Goal: Task Accomplishment & Management: Manage account settings

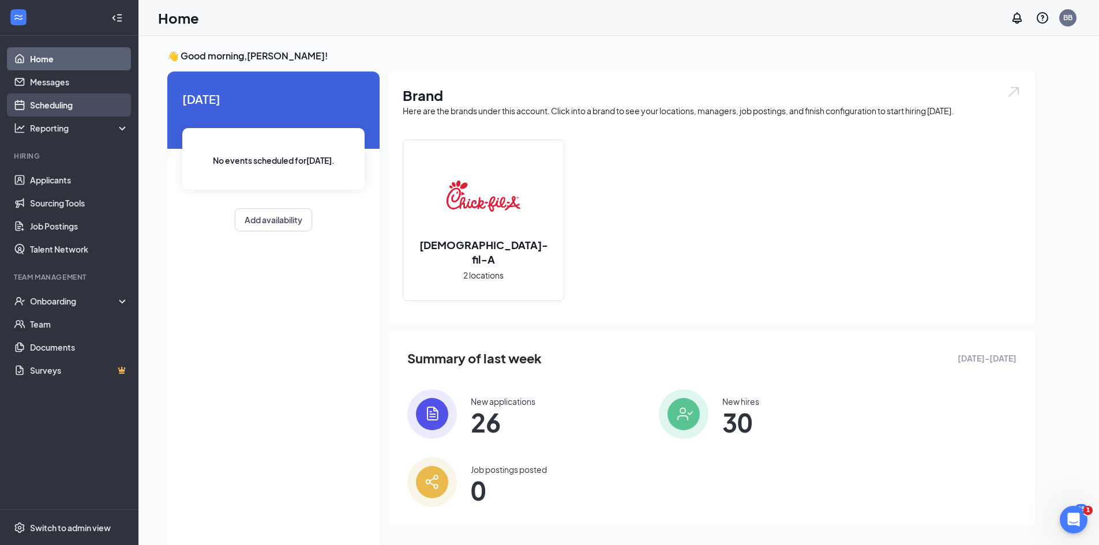
click at [46, 104] on link "Scheduling" at bounding box center [79, 104] width 99 height 23
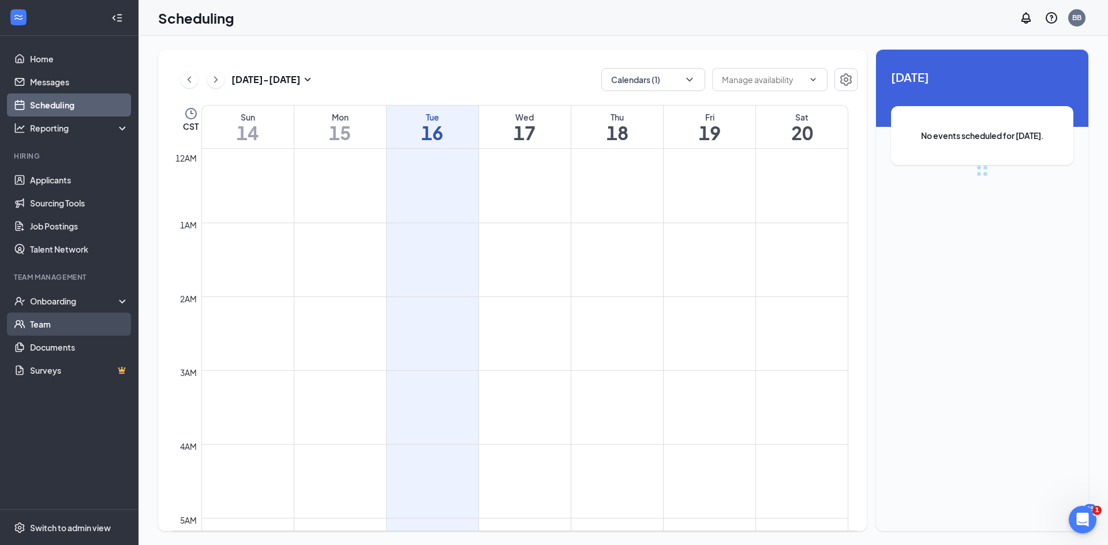
scroll to position [567, 0]
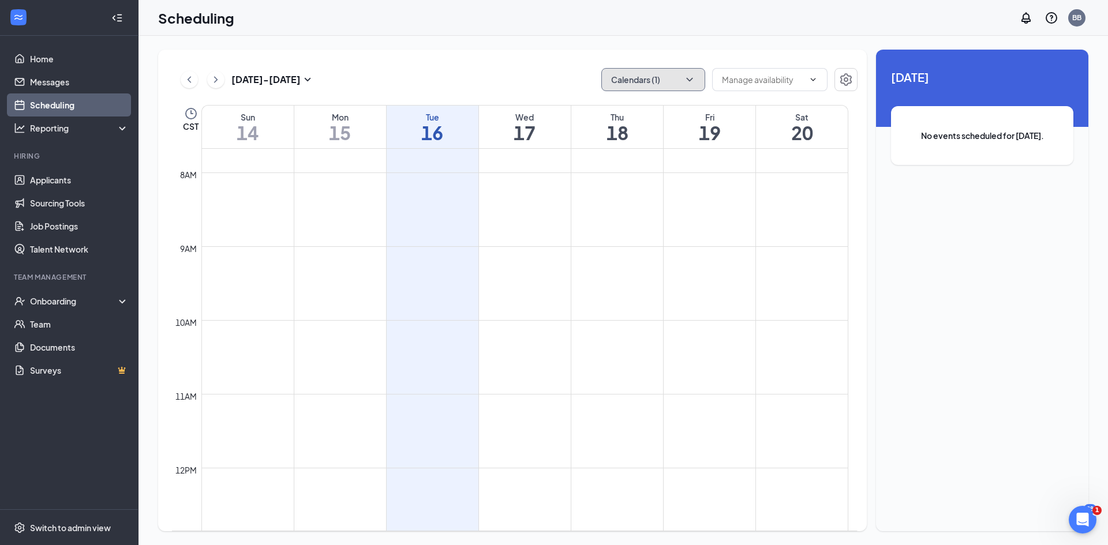
click at [661, 81] on button "Calendars (1)" at bounding box center [653, 79] width 104 height 23
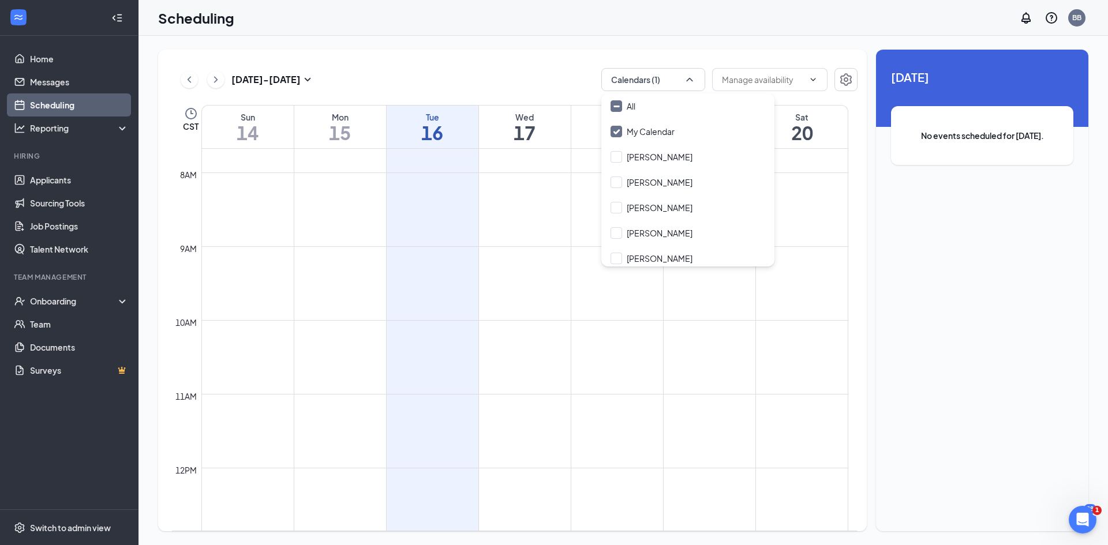
click at [549, 57] on div "[DATE] - [DATE] Calendars (1) CST Sun 14 Mon 15 Tue 16 Wed 17 Thu 18 Fri 19 Sat…" at bounding box center [512, 291] width 708 height 482
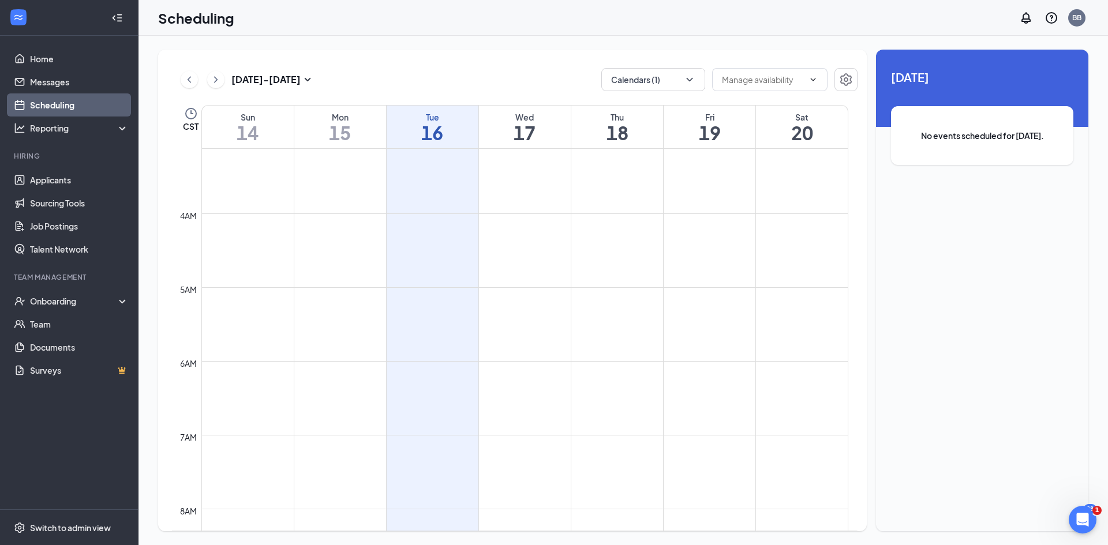
scroll to position [0, 0]
drag, startPoint x: 1026, startPoint y: 152, endPoint x: 999, endPoint y: 123, distance: 40.0
click at [1022, 150] on div "No events scheduled for [DATE]." at bounding box center [982, 135] width 182 height 59
click at [798, 80] on input "text" at bounding box center [763, 79] width 82 height 13
click at [808, 56] on div "[DATE] - [DATE] Calendars (1) Delete all availability CST Sun 14 Mon 15 Tue 16 …" at bounding box center [512, 291] width 708 height 482
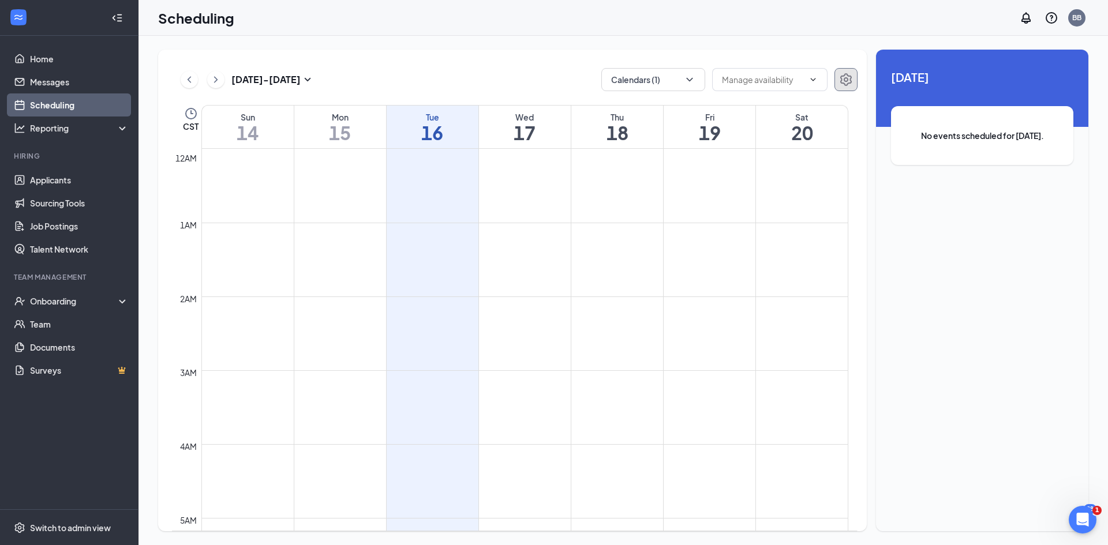
click at [849, 77] on icon "Settings" at bounding box center [846, 79] width 12 height 13
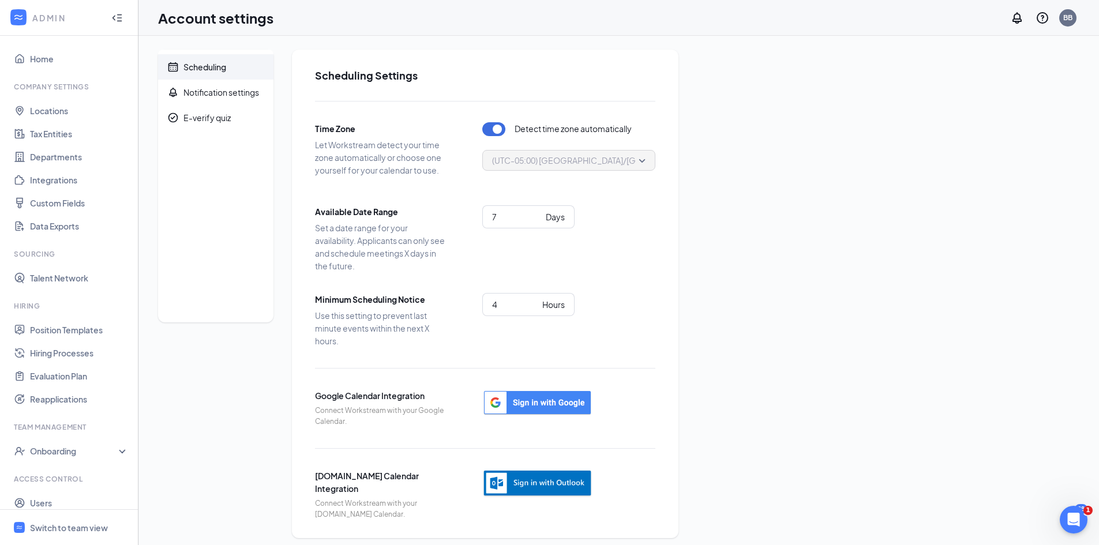
click at [198, 63] on div "Scheduling" at bounding box center [204, 67] width 43 height 12
click at [21, 21] on icon "WorkstreamLogo" at bounding box center [19, 18] width 12 height 12
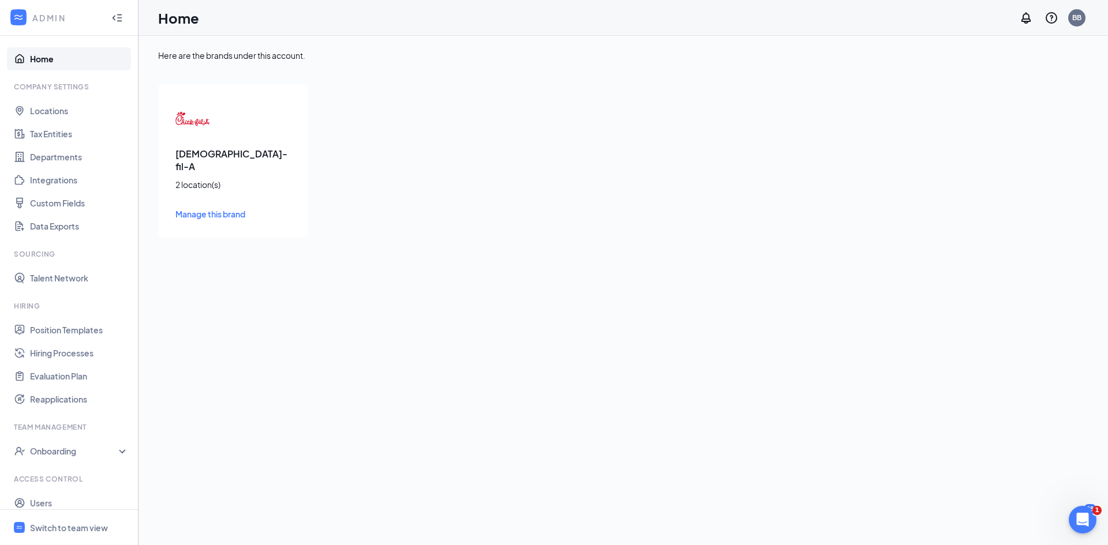
click at [57, 67] on link "Home" at bounding box center [79, 58] width 99 height 23
click at [39, 57] on link "Home" at bounding box center [79, 58] width 99 height 23
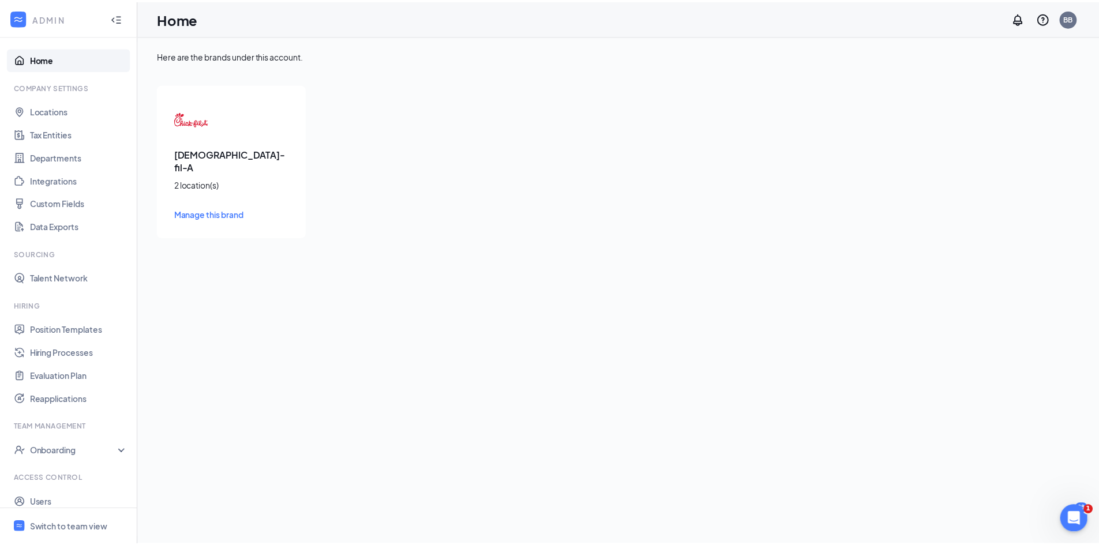
scroll to position [33, 0]
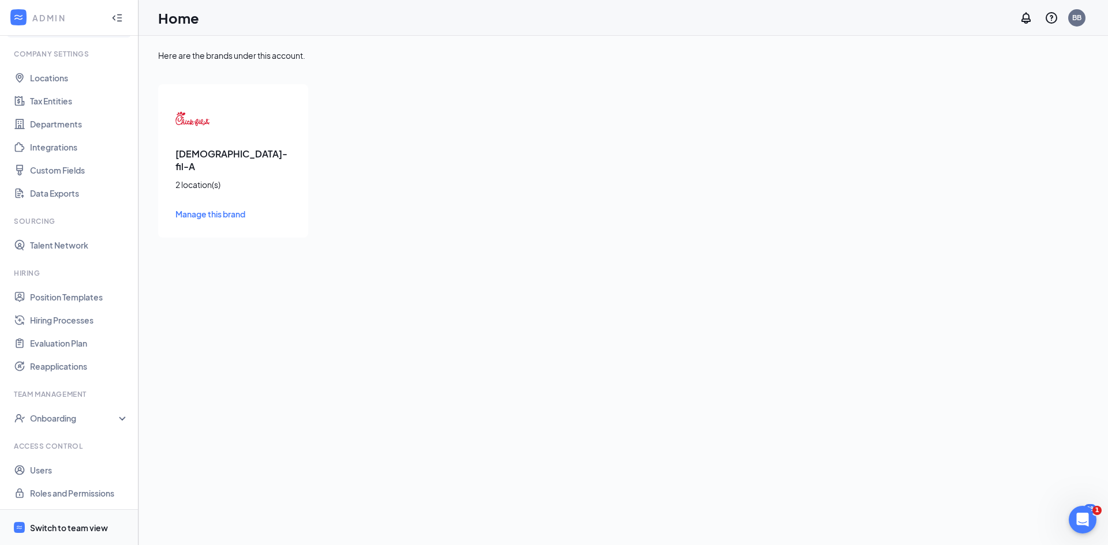
click at [70, 528] on div "Switch to team view" at bounding box center [69, 528] width 78 height 12
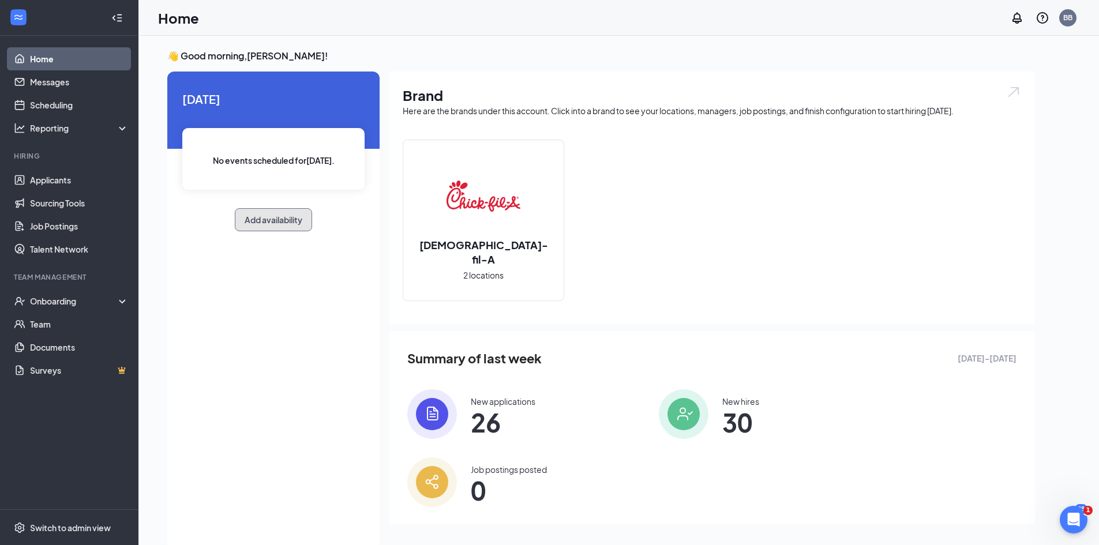
click at [247, 220] on button "Add availability" at bounding box center [273, 219] width 77 height 23
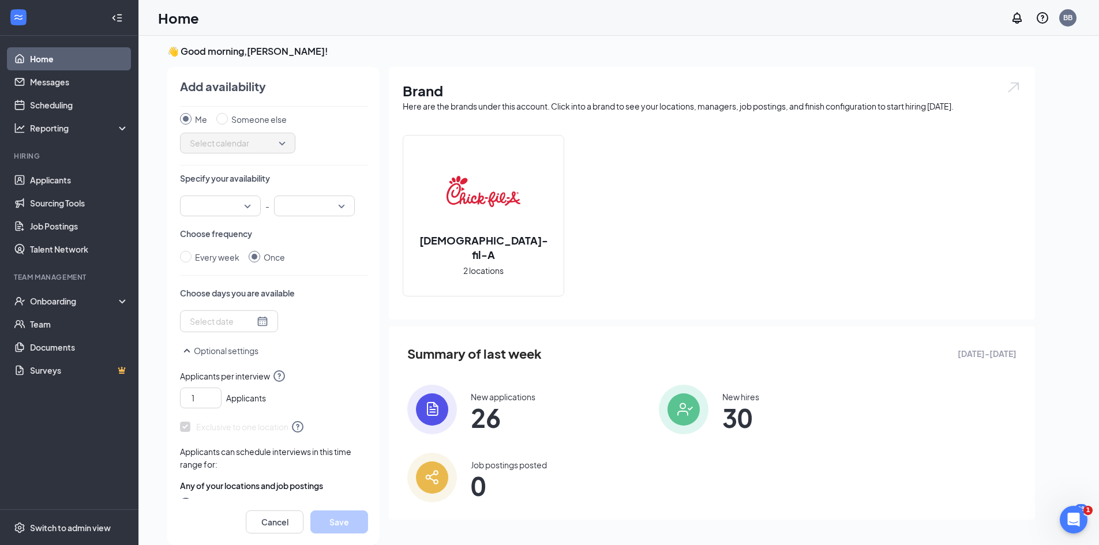
scroll to position [40, 0]
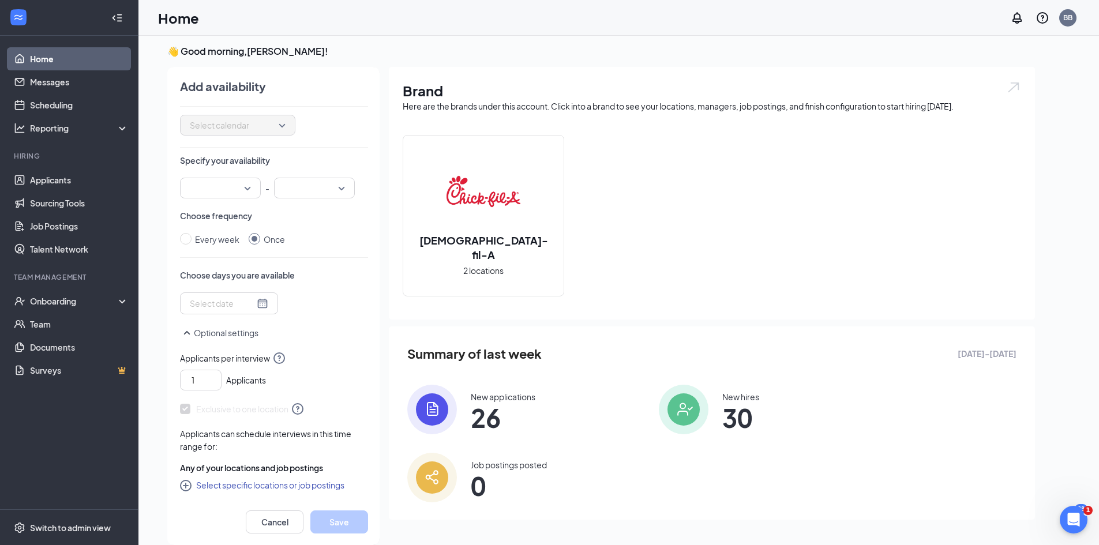
click at [267, 494] on div "Applicants can schedule interviews in this time range for: Any of your location…" at bounding box center [274, 463] width 188 height 72
click at [268, 489] on button "Select specific locations or job postings" at bounding box center [262, 485] width 164 height 14
checkbox input "true"
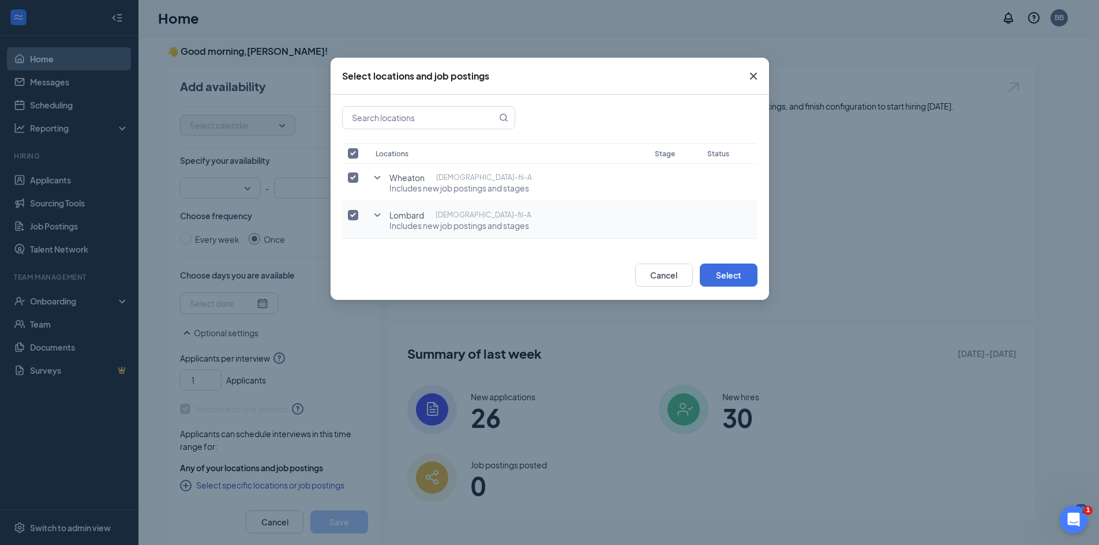
click at [350, 216] on input "checkbox" at bounding box center [353, 215] width 10 height 10
checkbox input "false"
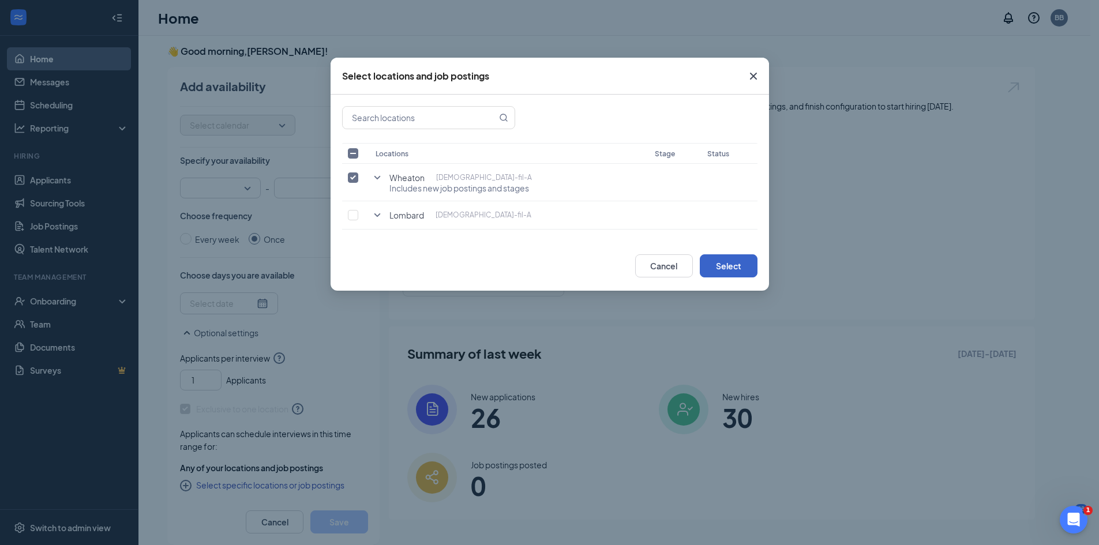
click at [734, 273] on button "Select" at bounding box center [729, 265] width 58 height 23
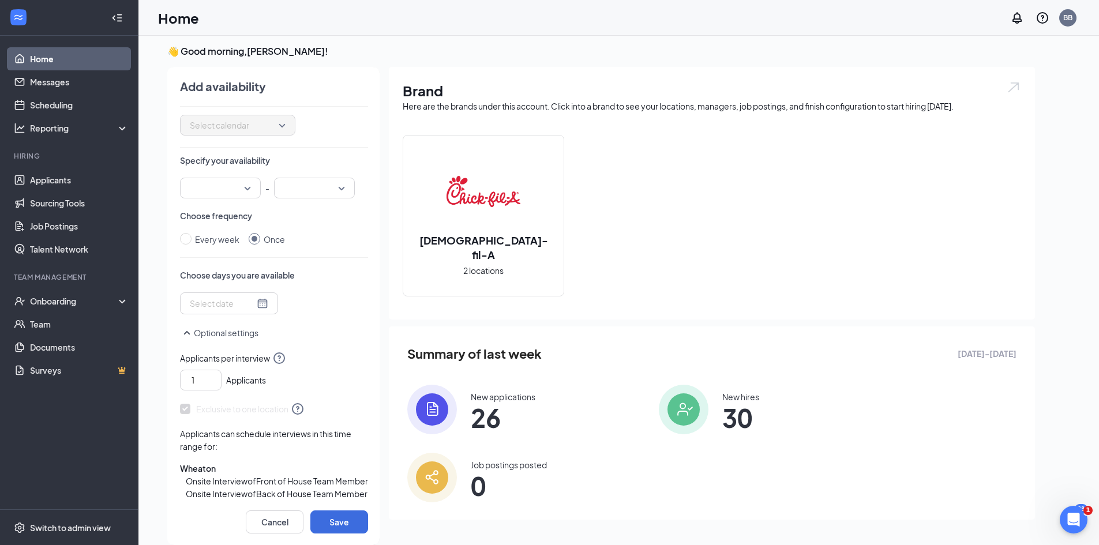
click at [224, 190] on input "search" at bounding box center [216, 188] width 59 height 20
click at [234, 329] on span "03:00 PM" at bounding box center [220, 330] width 62 height 13
click at [309, 194] on input "search" at bounding box center [310, 188] width 59 height 20
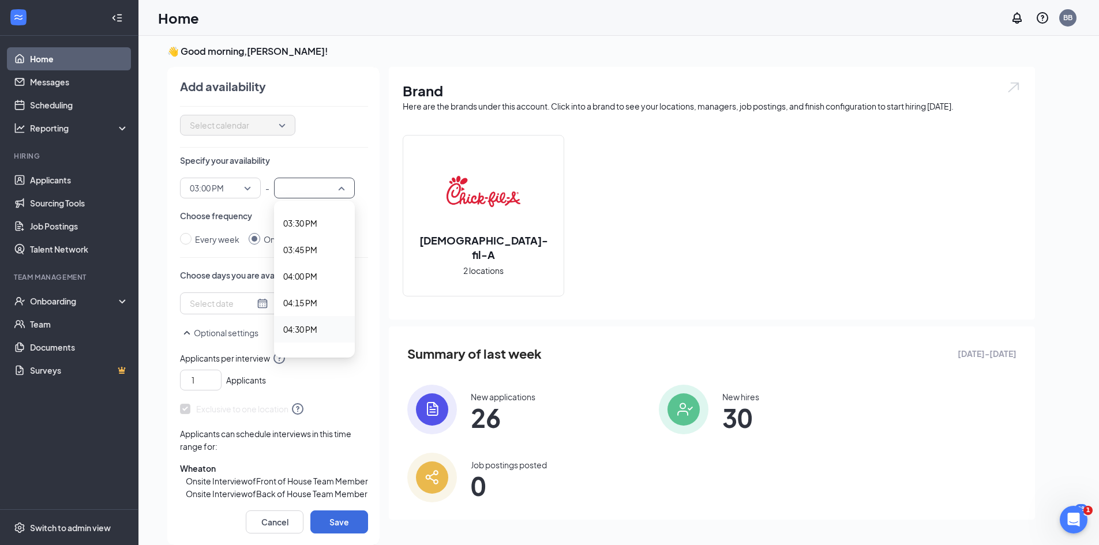
click at [298, 333] on span "04:30 PM" at bounding box center [300, 329] width 34 height 13
click at [184, 238] on input "Every week" at bounding box center [186, 239] width 12 height 12
radio input "true"
radio input "false"
click at [250, 303] on div at bounding box center [249, 304] width 118 height 18
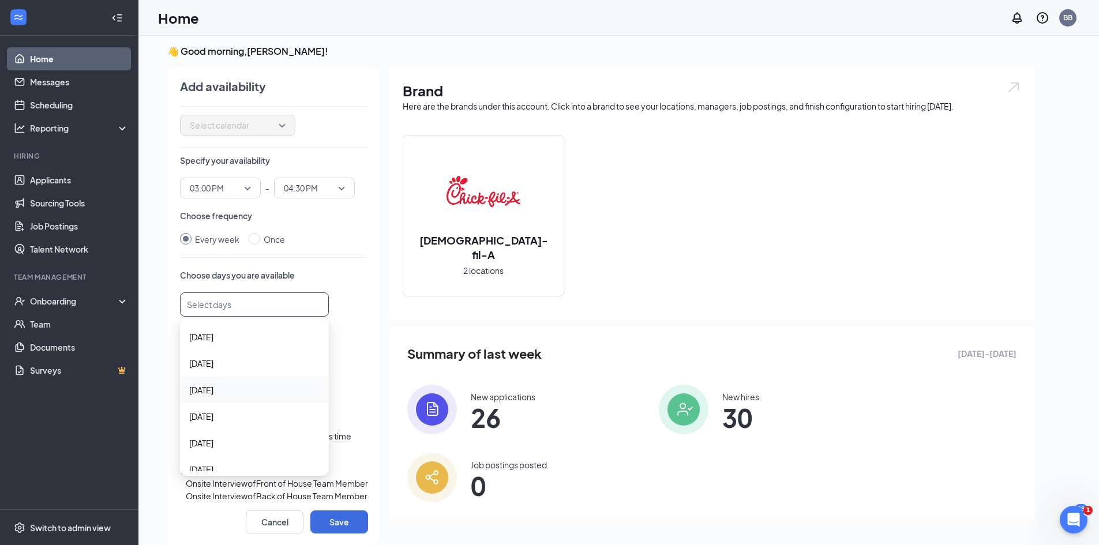
click at [225, 389] on span "[DATE]" at bounding box center [254, 390] width 130 height 13
click at [341, 329] on p "Optional settings" at bounding box center [274, 335] width 188 height 14
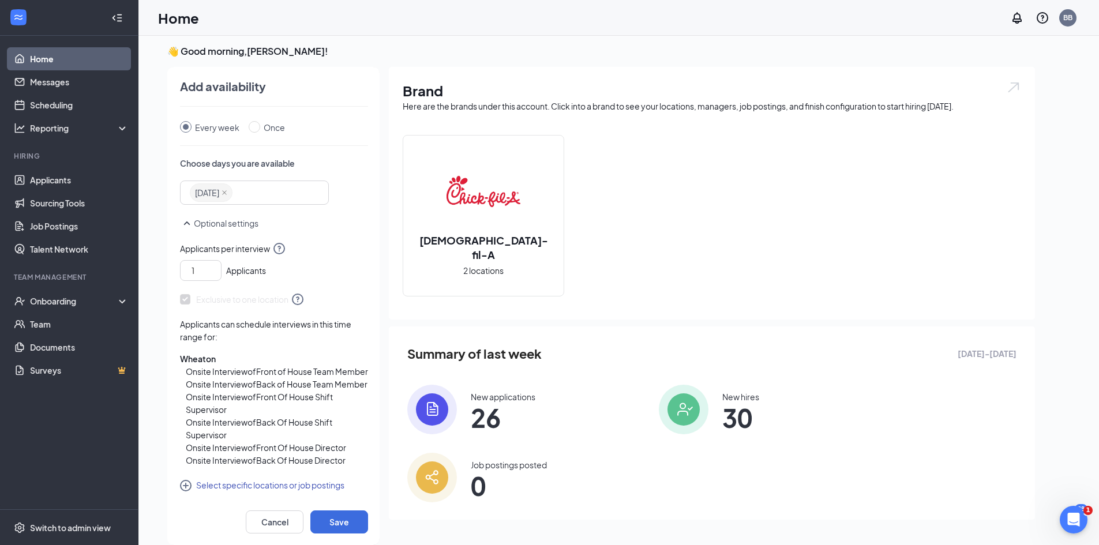
scroll to position [178, 0]
click at [348, 523] on button "Save" at bounding box center [339, 522] width 58 height 23
radio input "false"
radio input "true"
